Goal: Transaction & Acquisition: Purchase product/service

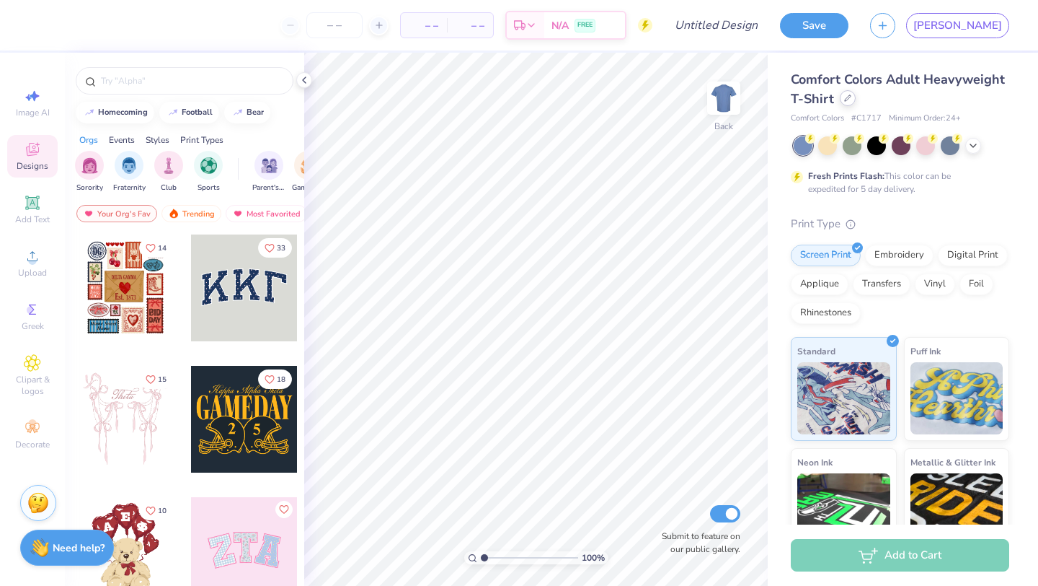
click at [849, 100] on icon at bounding box center [847, 97] width 7 height 7
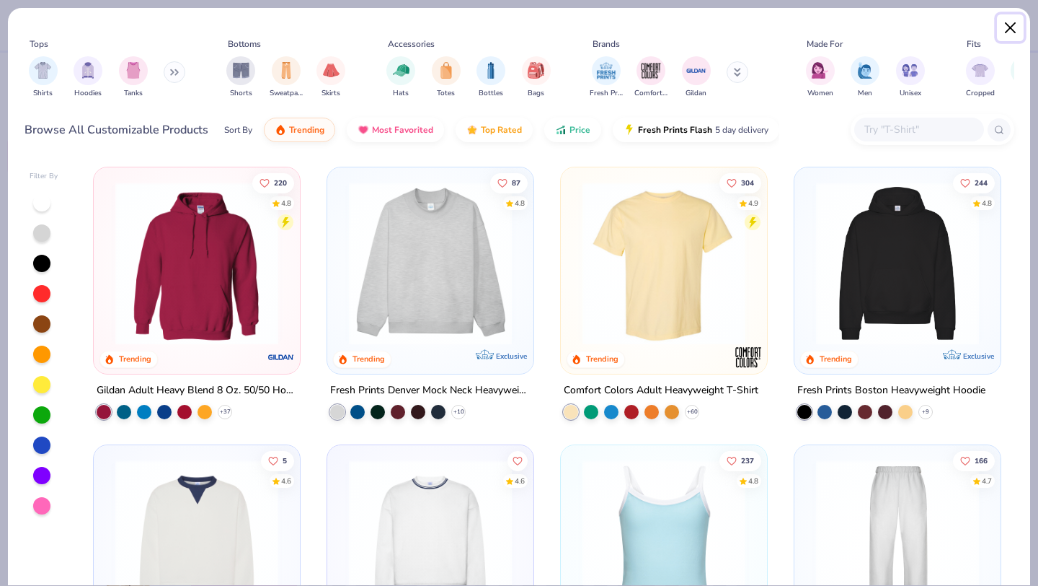
click at [1010, 22] on button "Close" at bounding box center [1010, 27] width 27 height 27
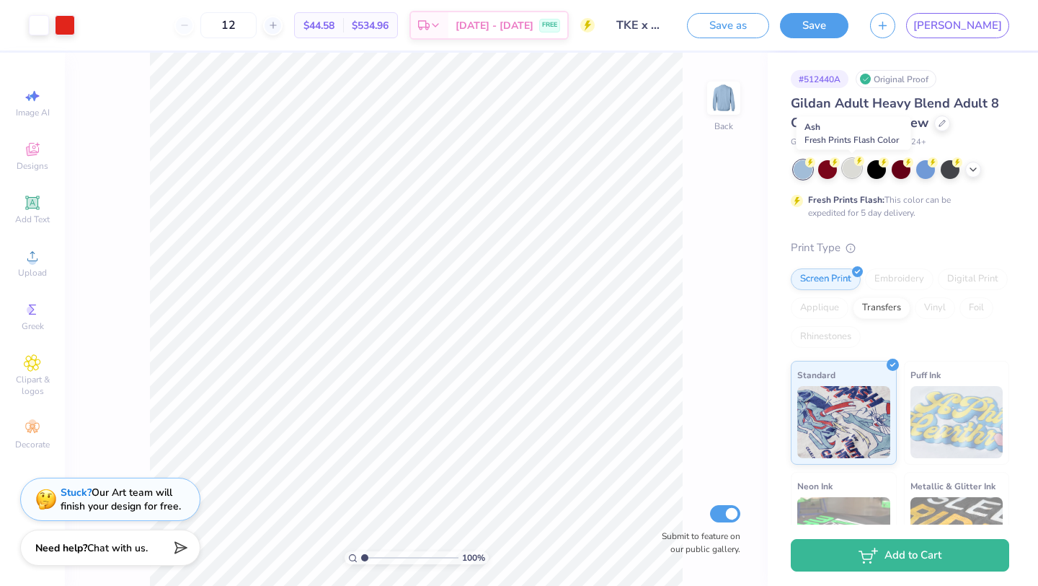
click at [848, 167] on div at bounding box center [852, 168] width 19 height 19
click at [834, 168] on div at bounding box center [827, 168] width 19 height 19
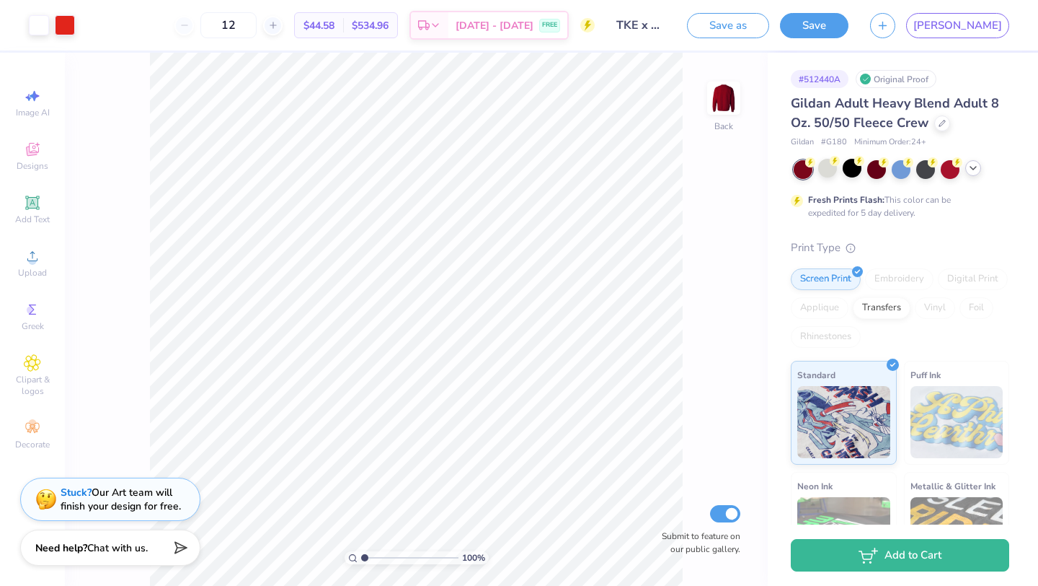
click at [976, 169] on icon at bounding box center [974, 168] width 12 height 12
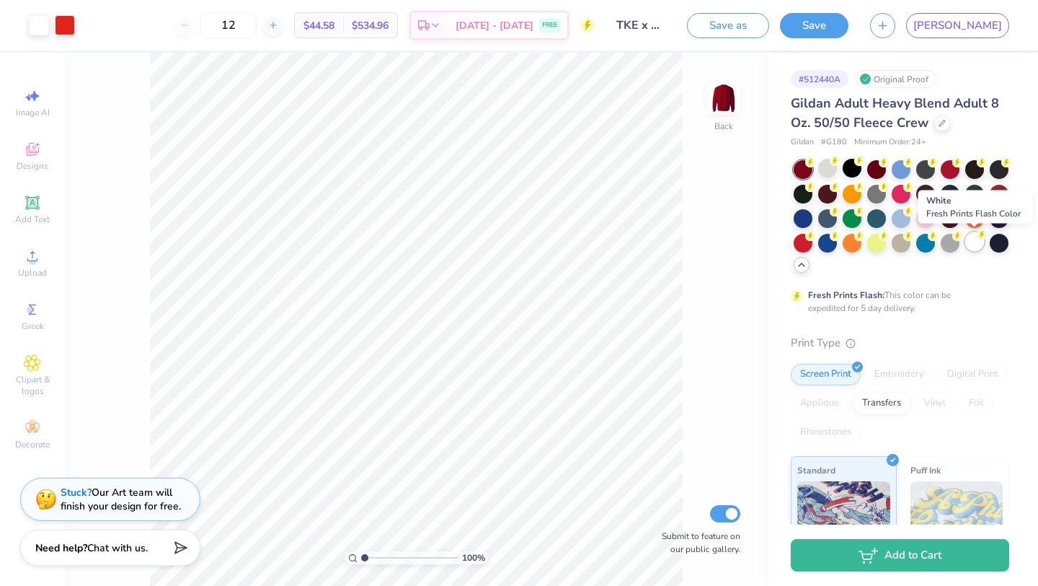
click at [975, 242] on div at bounding box center [975, 241] width 19 height 19
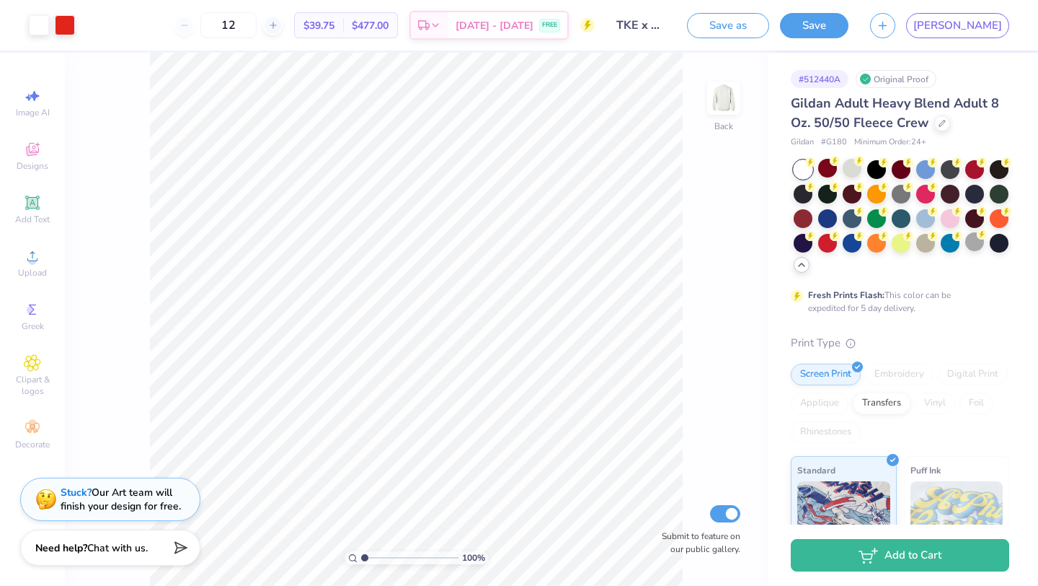
click at [805, 170] on div at bounding box center [803, 169] width 19 height 19
click at [805, 169] on div at bounding box center [803, 169] width 19 height 19
click at [1001, 235] on div at bounding box center [999, 241] width 19 height 19
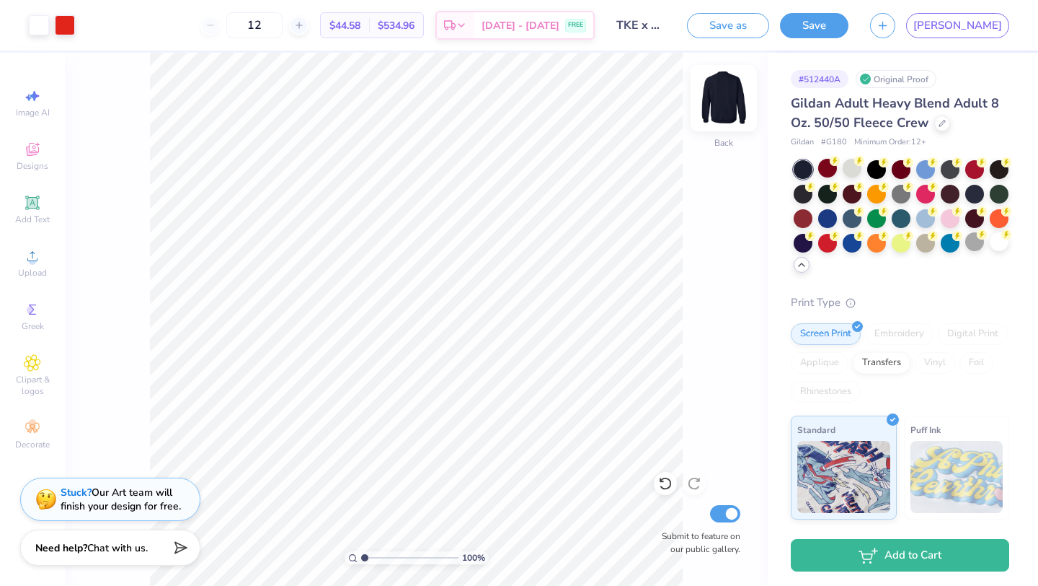
click at [724, 97] on img at bounding box center [724, 98] width 58 height 58
click at [25, 252] on icon at bounding box center [32, 255] width 17 height 17
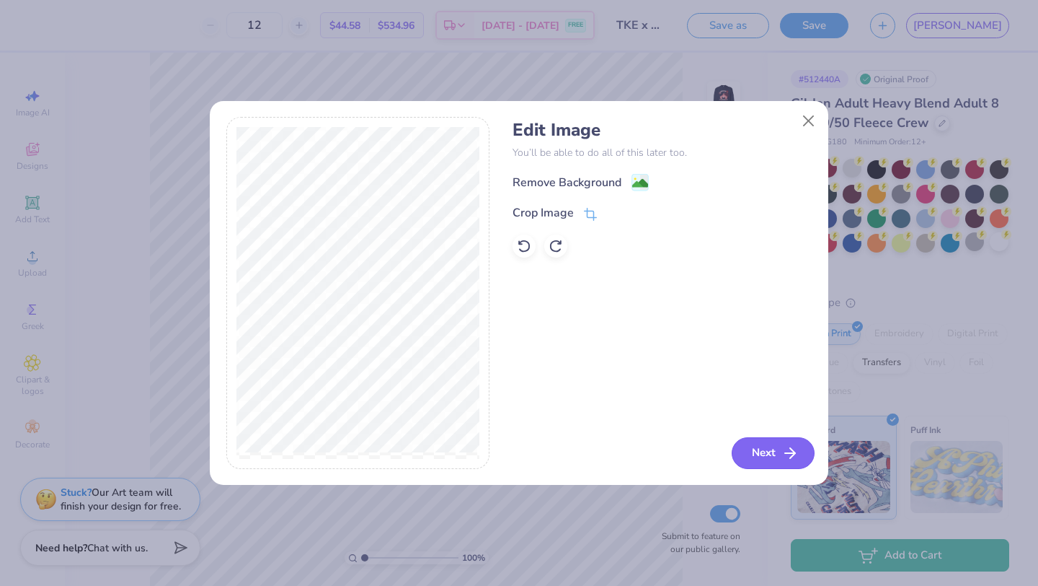
click at [756, 455] on button "Next" at bounding box center [773, 453] width 83 height 32
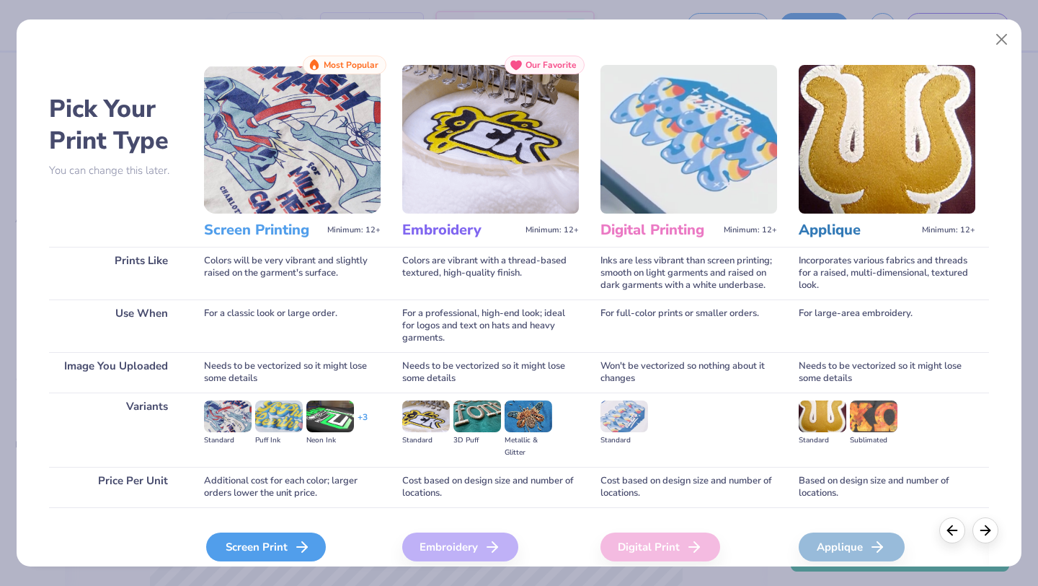
click at [276, 534] on div "Screen Print" at bounding box center [266, 546] width 120 height 29
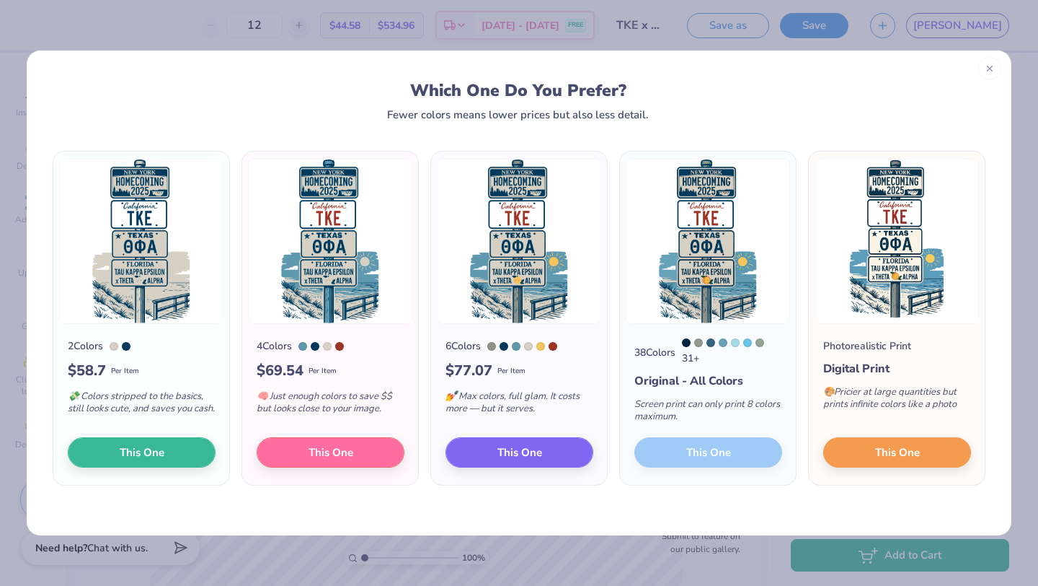
click at [992, 57] on div at bounding box center [990, 68] width 23 height 23
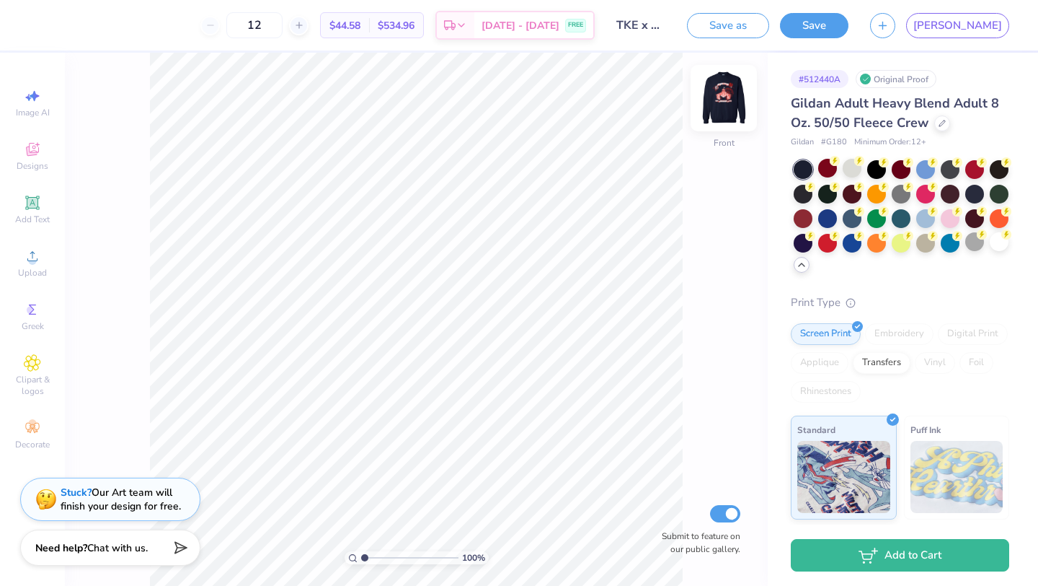
click at [734, 95] on img at bounding box center [724, 98] width 58 height 58
click at [728, 90] on img at bounding box center [724, 98] width 58 height 58
click at [715, 98] on img at bounding box center [724, 98] width 58 height 58
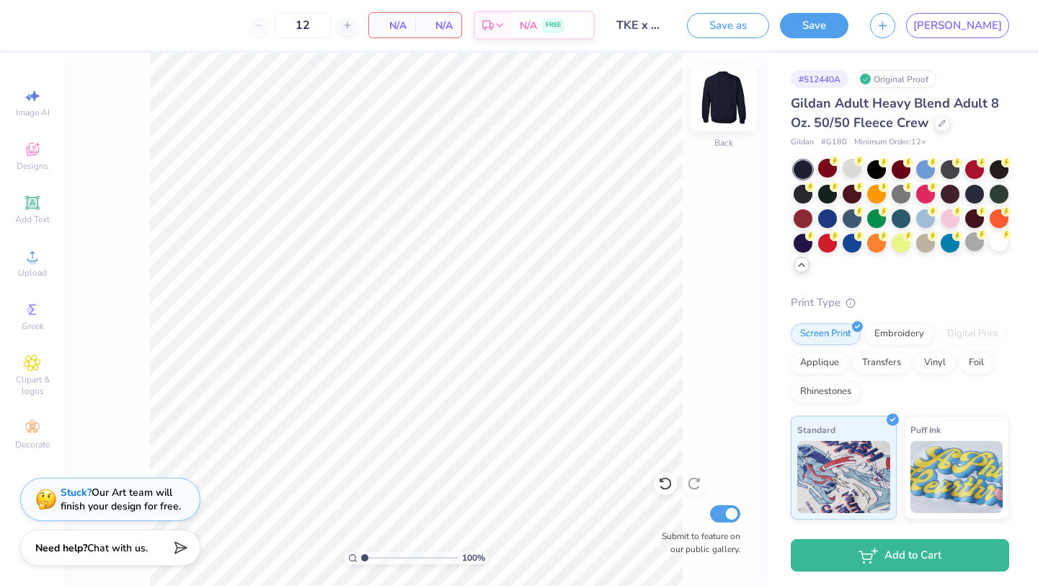
click at [731, 93] on img at bounding box center [724, 98] width 58 height 58
click at [725, 98] on img at bounding box center [724, 98] width 58 height 58
click at [35, 155] on icon at bounding box center [32, 149] width 17 height 17
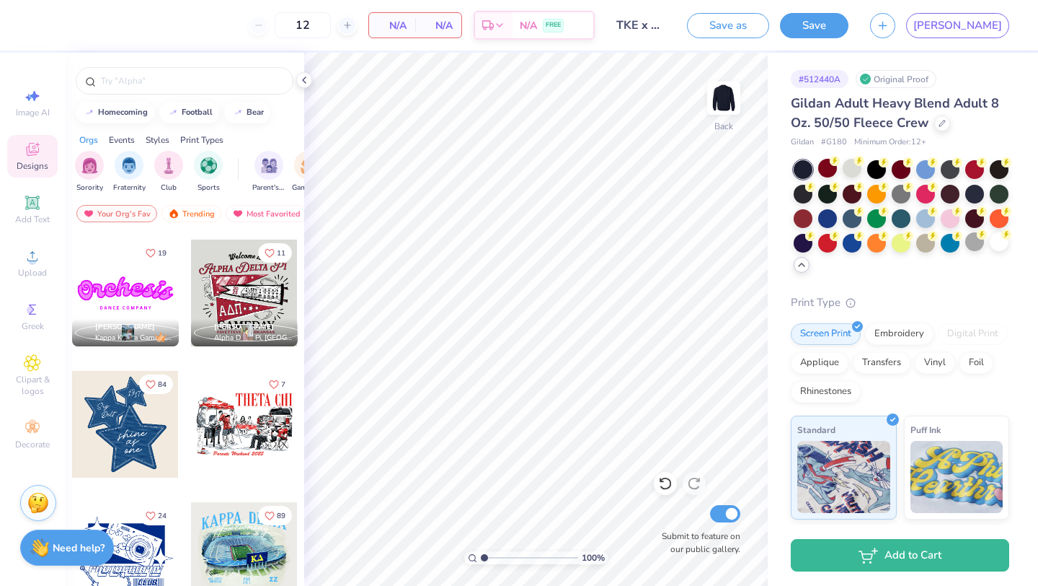
scroll to position [1043, 0]
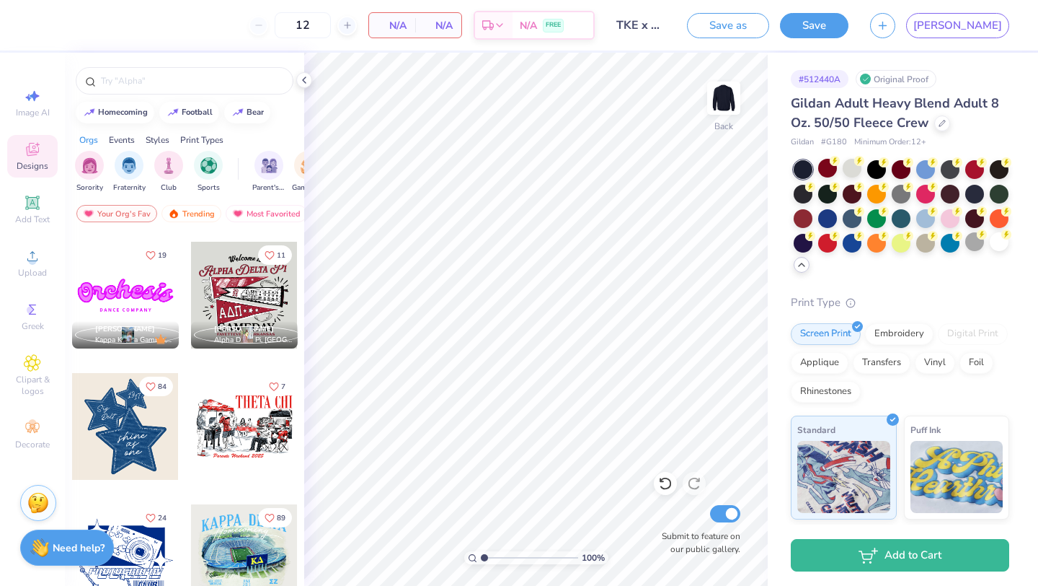
click at [208, 431] on div at bounding box center [244, 426] width 107 height 107
click at [38, 247] on icon at bounding box center [32, 255] width 17 height 17
click at [718, 103] on img at bounding box center [724, 98] width 58 height 58
click at [24, 268] on span "Upload" at bounding box center [32, 273] width 29 height 12
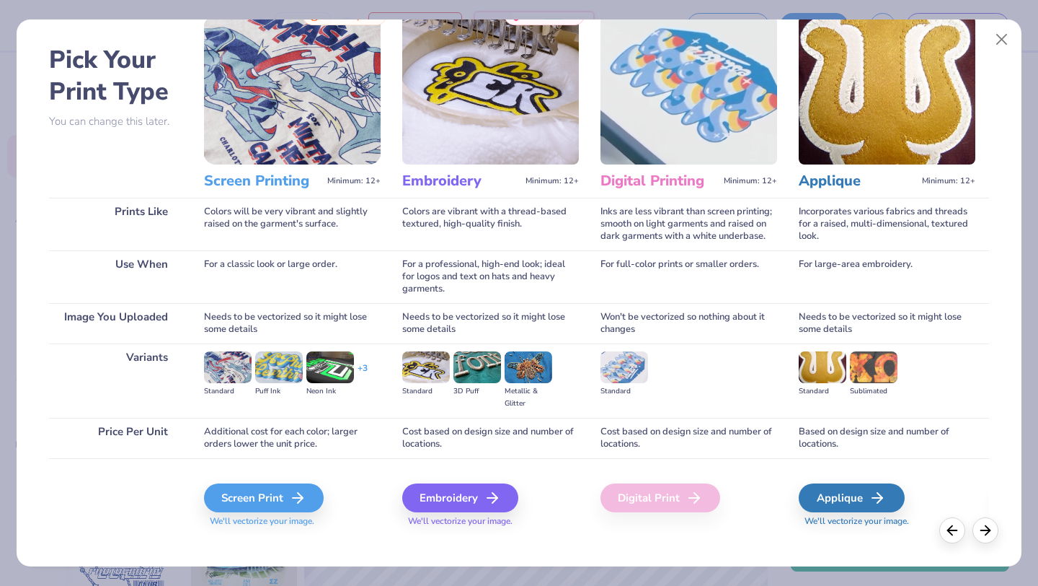
scroll to position [58, 0]
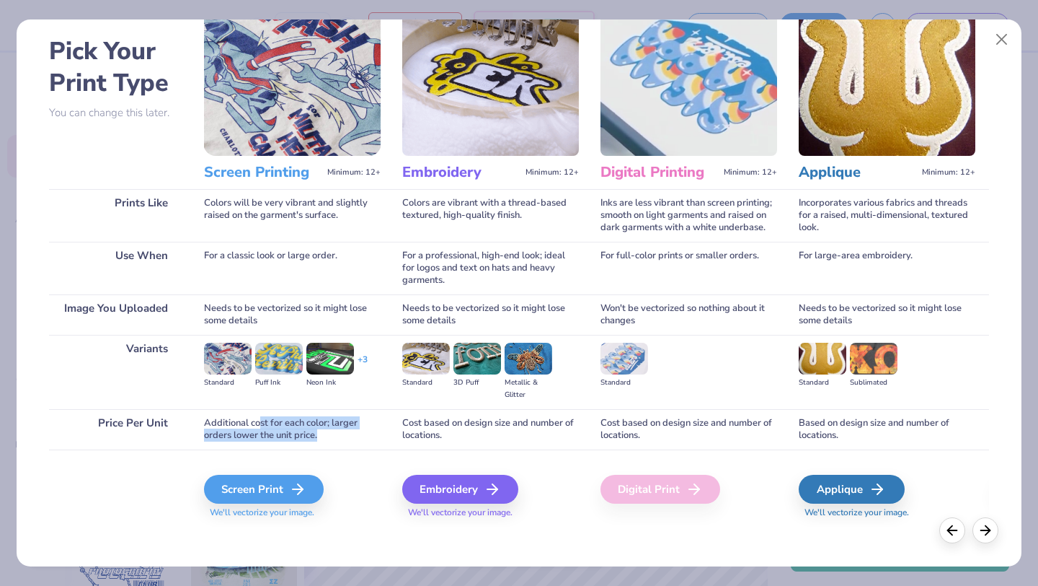
drag, startPoint x: 260, startPoint y: 427, endPoint x: 317, endPoint y: 438, distance: 57.4
click at [317, 438] on div "Additional cost for each color; larger orders lower the unit price." at bounding box center [292, 429] width 177 height 40
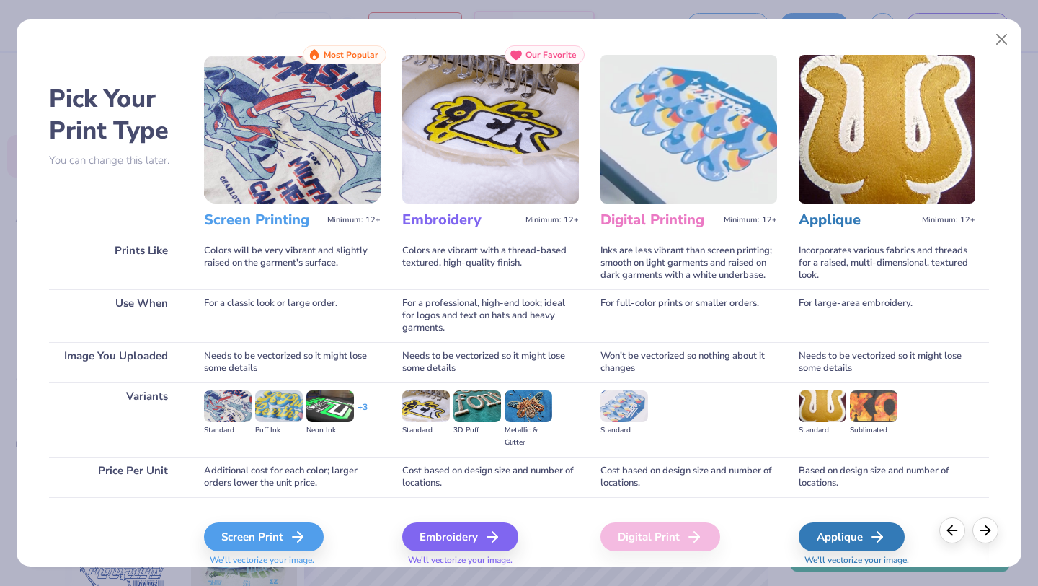
scroll to position [0, 0]
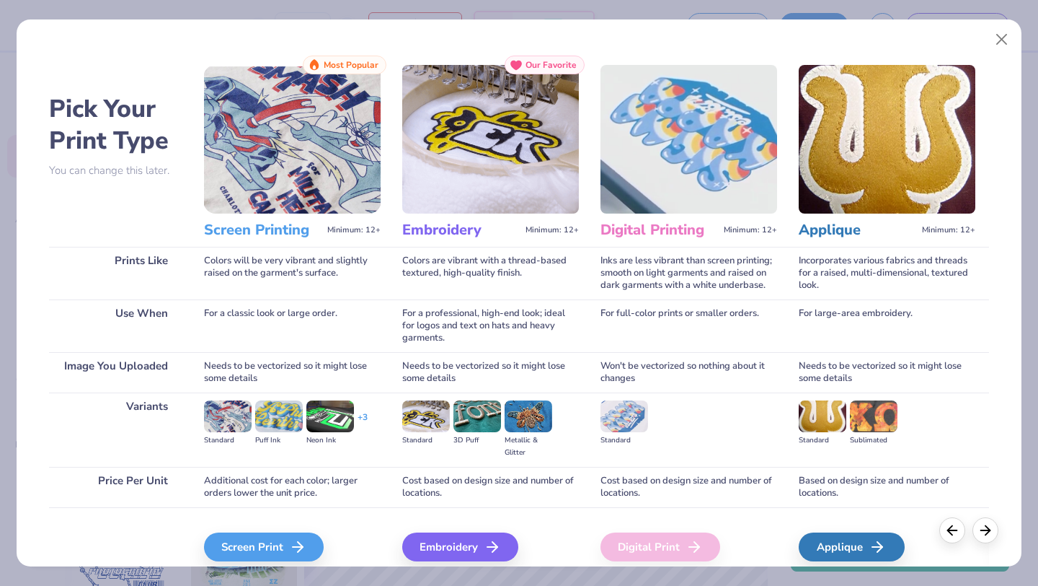
click at [428, 422] on img at bounding box center [426, 416] width 48 height 32
click at [260, 549] on div "Screen Print" at bounding box center [266, 546] width 120 height 29
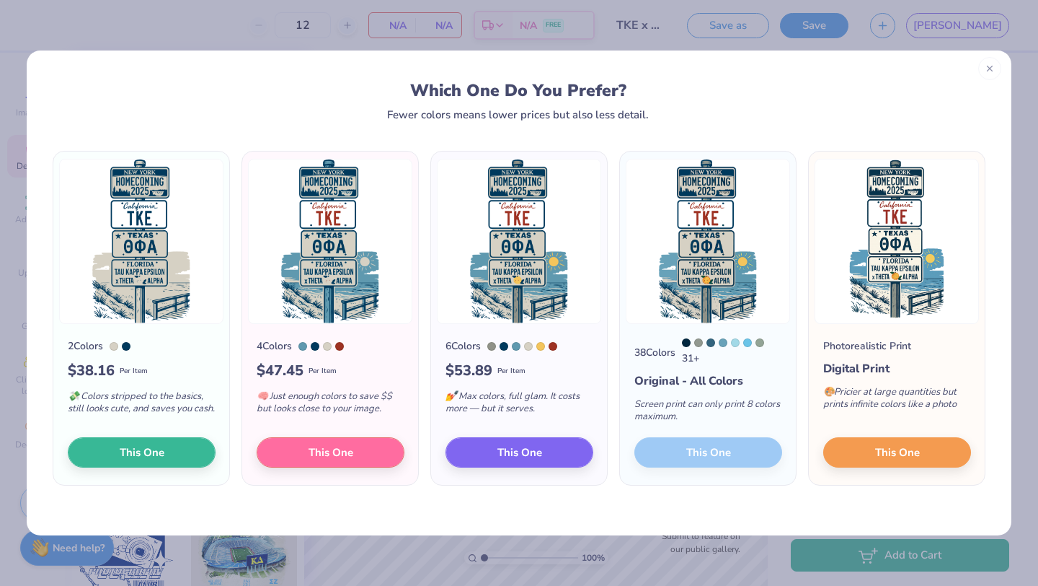
click at [984, 68] on div at bounding box center [990, 68] width 23 height 23
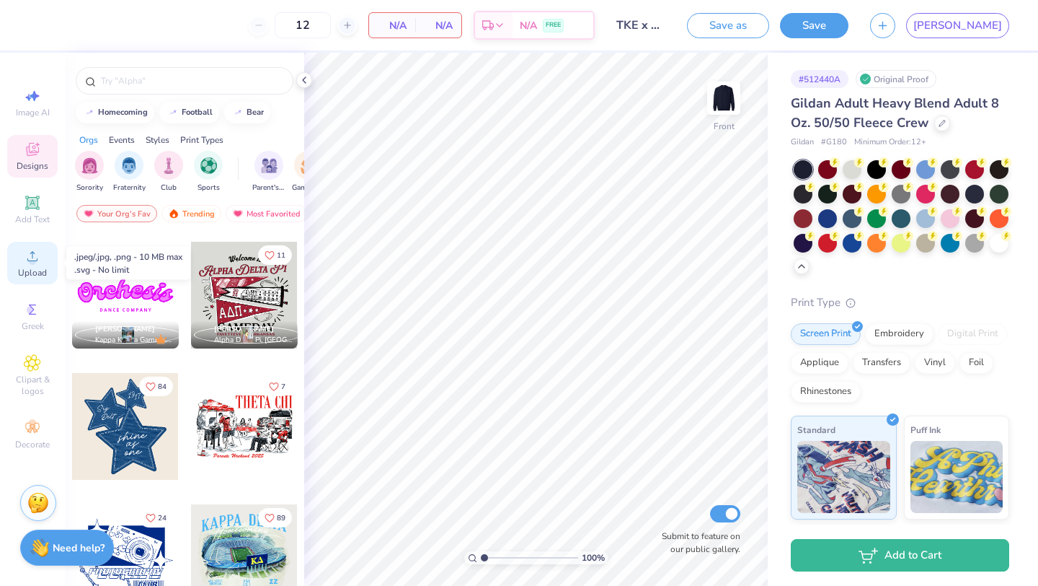
click at [20, 273] on span "Upload" at bounding box center [32, 273] width 29 height 12
click at [25, 267] on span "Upload" at bounding box center [32, 273] width 29 height 12
click at [997, 249] on div at bounding box center [999, 241] width 19 height 19
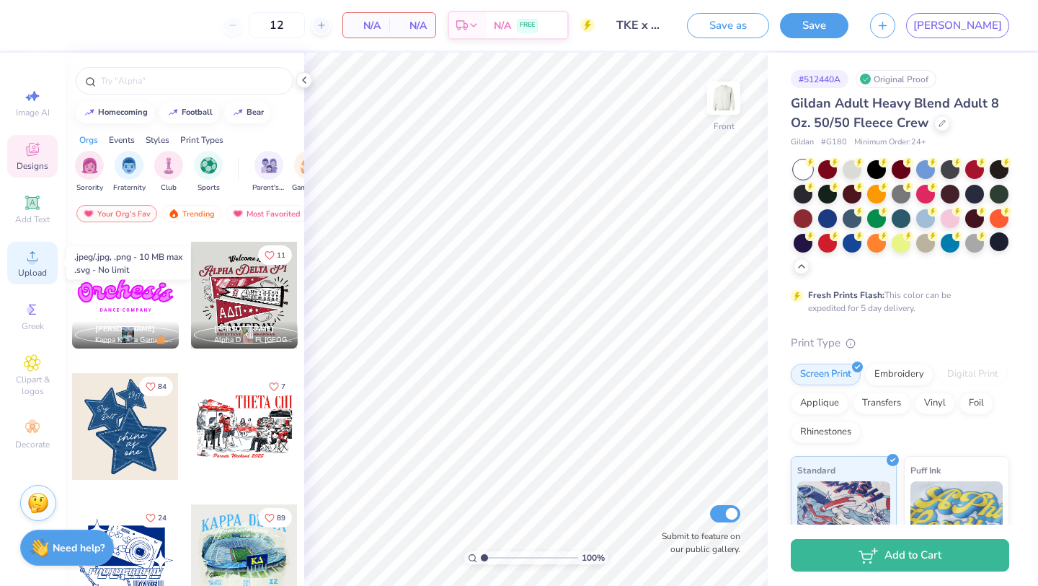
click at [17, 262] on div "Upload" at bounding box center [32, 263] width 50 height 43
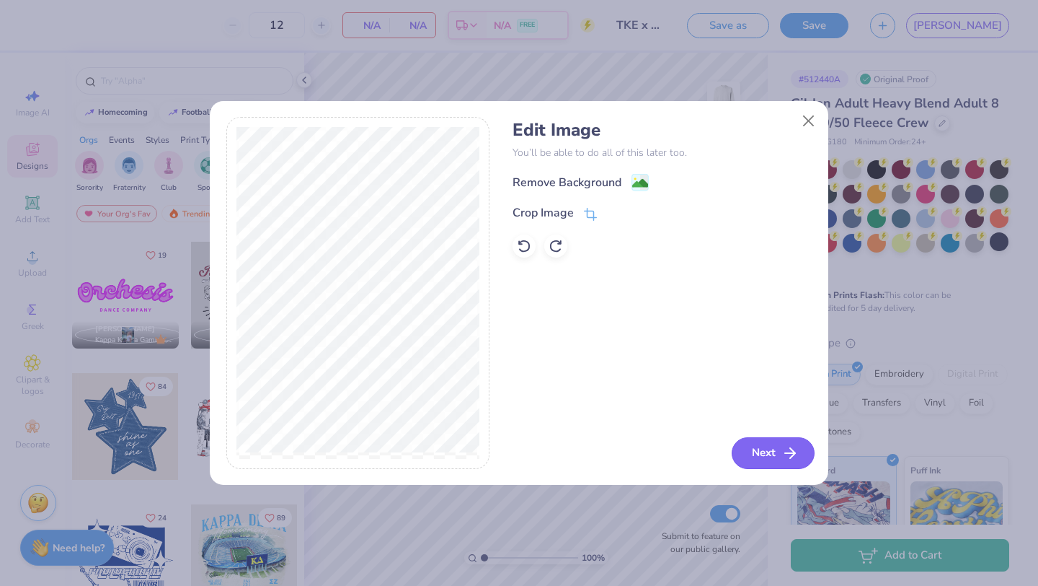
click at [779, 455] on button "Next" at bounding box center [773, 453] width 83 height 32
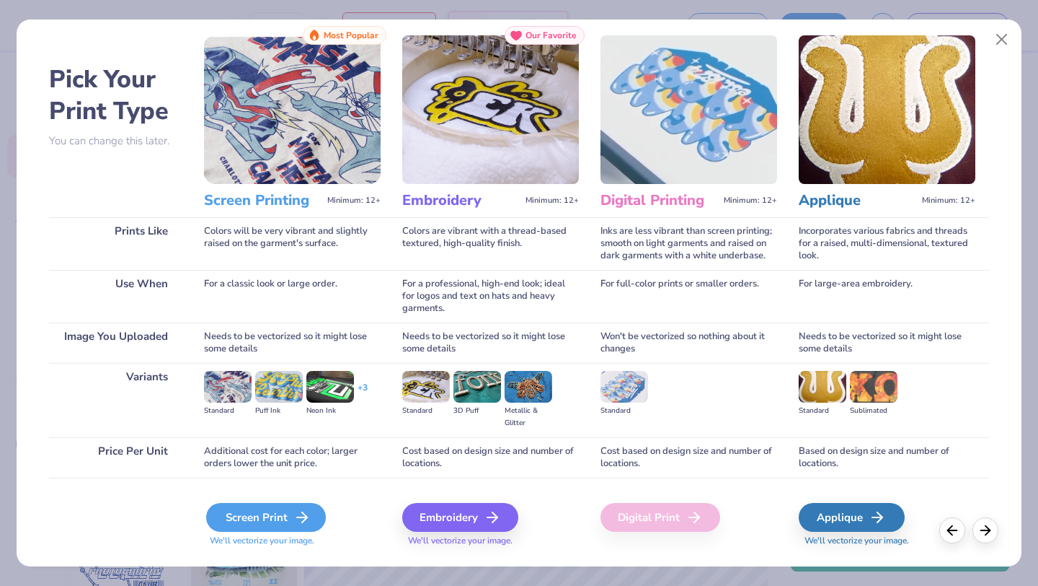
scroll to position [61, 0]
